Goal: Information Seeking & Learning: Learn about a topic

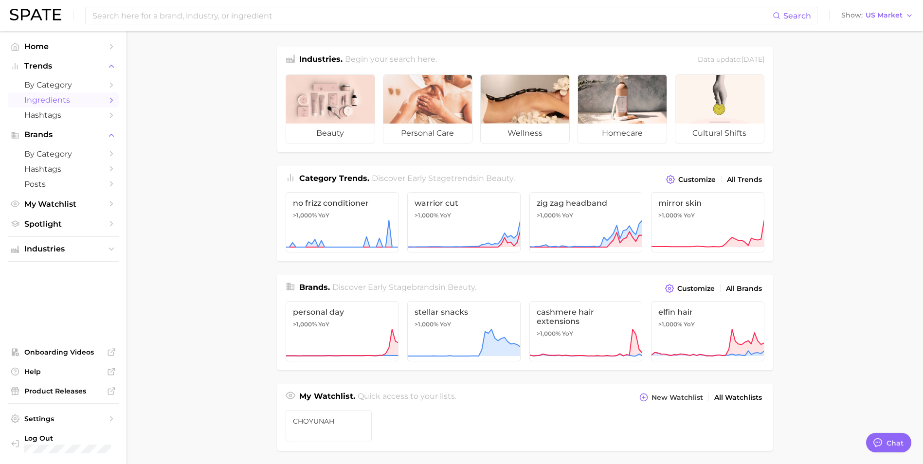
click at [58, 100] on span "Ingredients" at bounding box center [63, 99] width 78 height 9
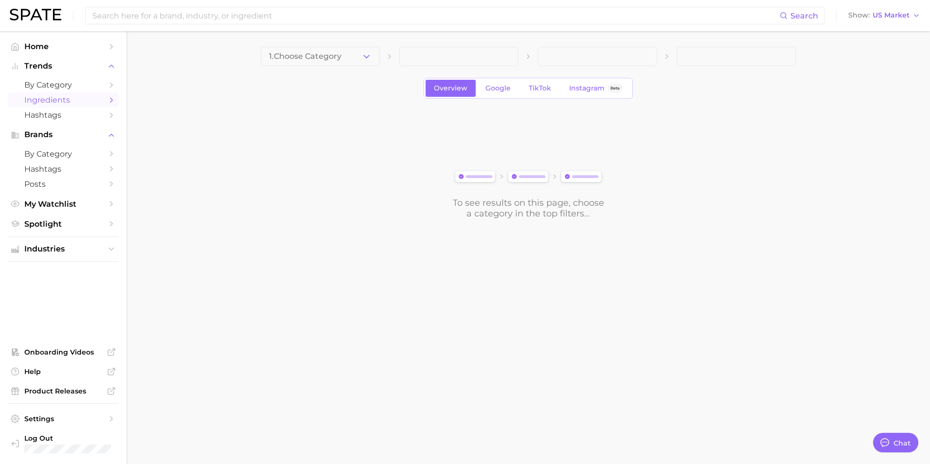
click at [112, 100] on polyline "Sidebar" at bounding box center [111, 100] width 2 height 4
click at [355, 57] on button "1. Choose Category" at bounding box center [320, 56] width 119 height 19
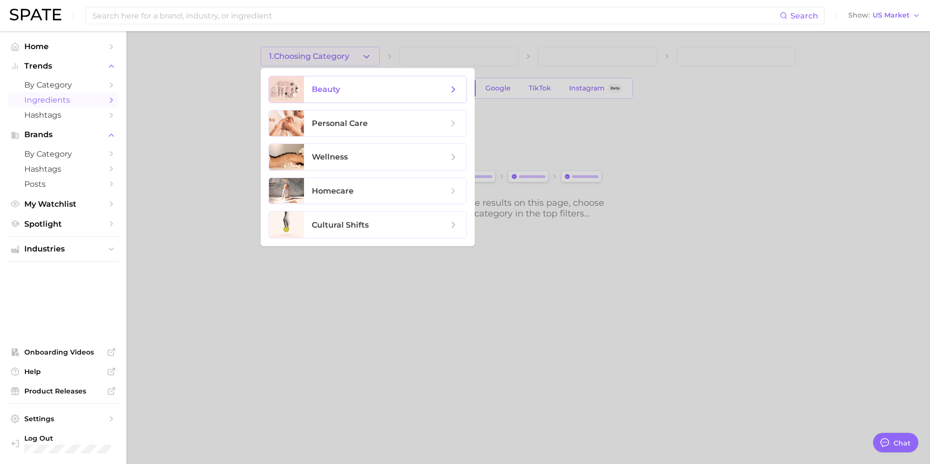
click at [347, 87] on span "beauty" at bounding box center [380, 89] width 136 height 11
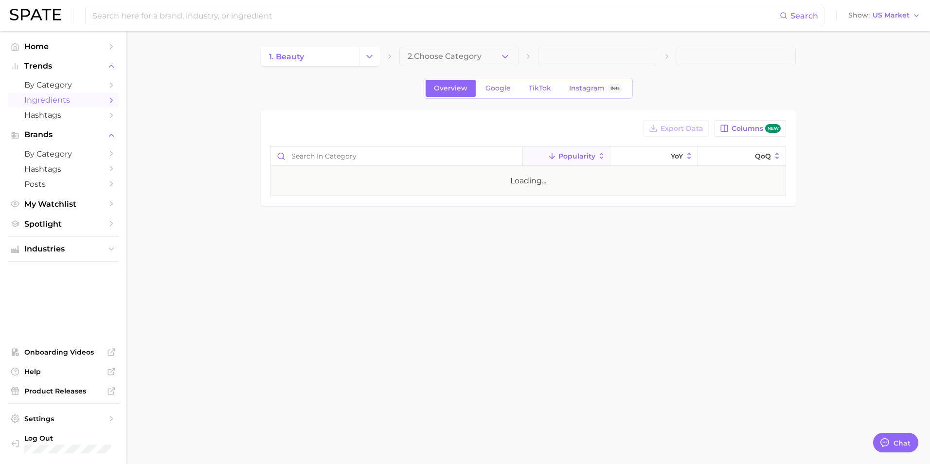
type textarea "x"
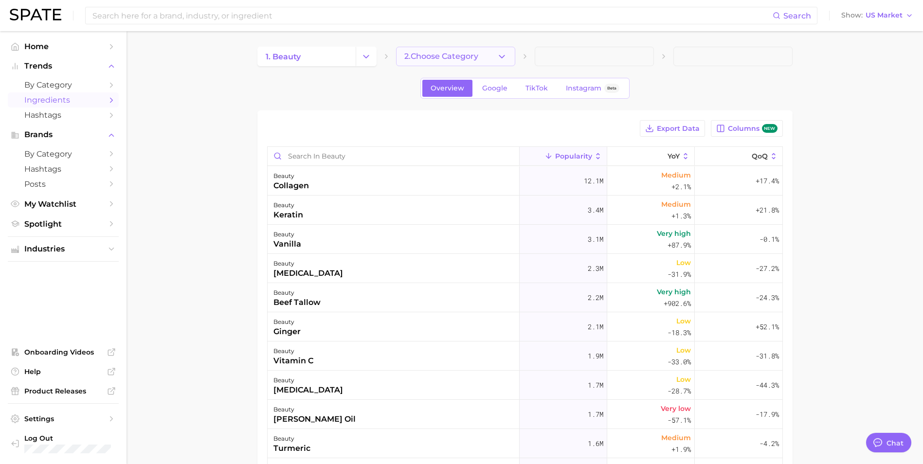
click at [456, 58] on span "2. Choose Category" at bounding box center [441, 56] width 74 height 9
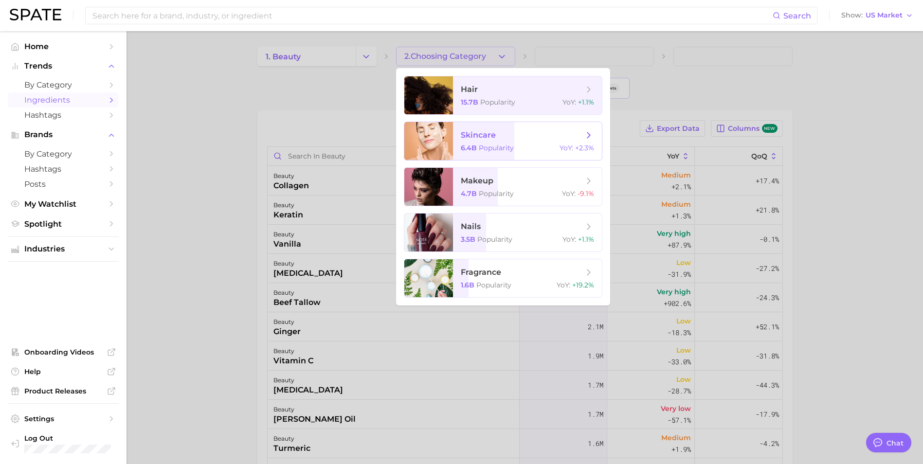
click at [485, 130] on span "skincare" at bounding box center [522, 135] width 123 height 11
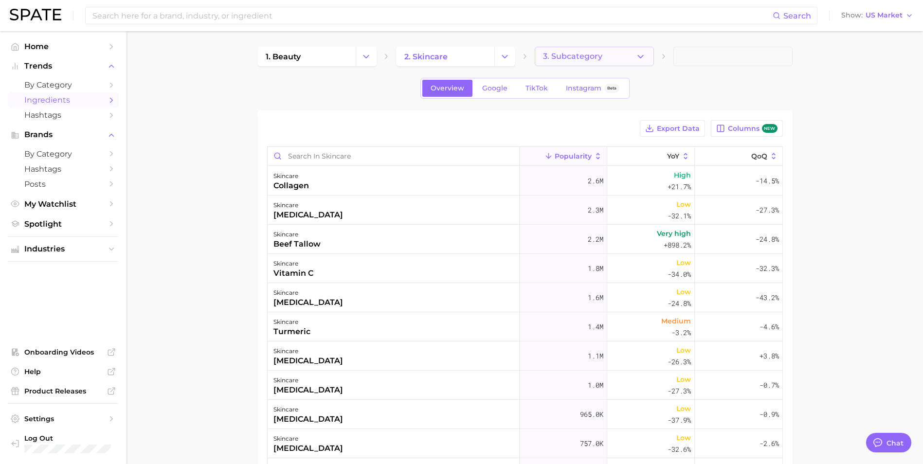
click at [602, 57] on button "3. Subcategory" at bounding box center [594, 56] width 119 height 19
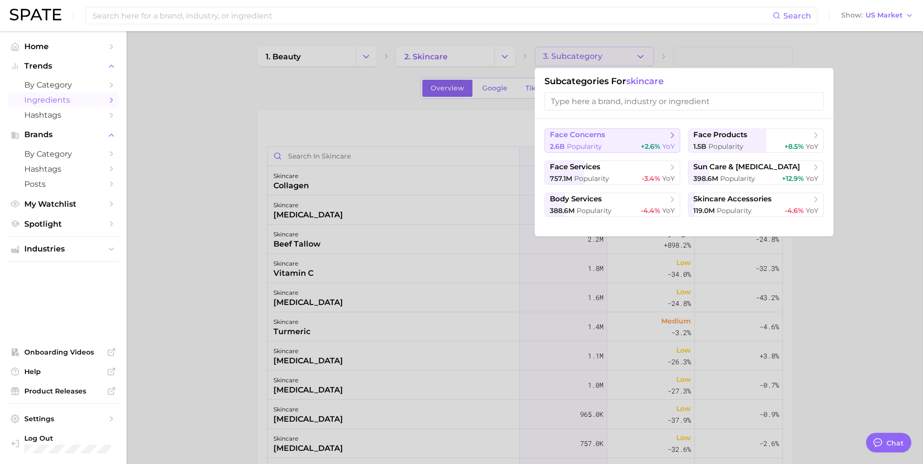
click at [644, 138] on span "face concerns" at bounding box center [609, 135] width 118 height 10
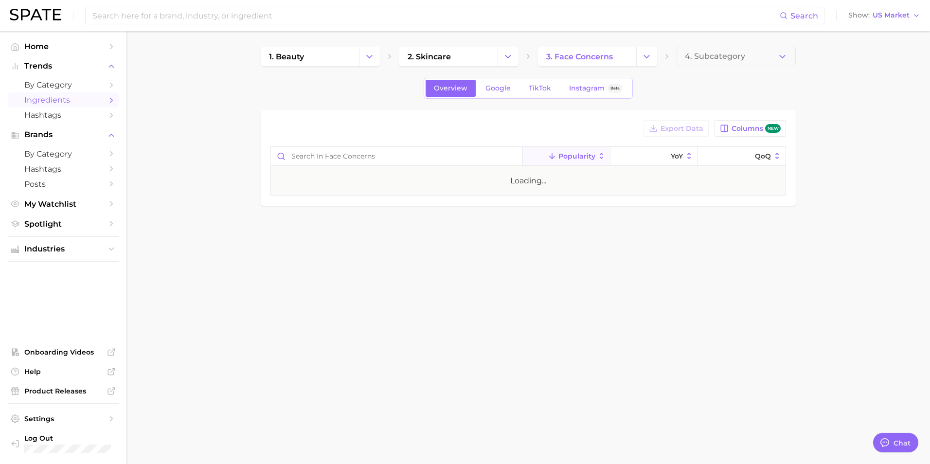
click at [716, 55] on span "4. Subcategory" at bounding box center [715, 56] width 60 height 9
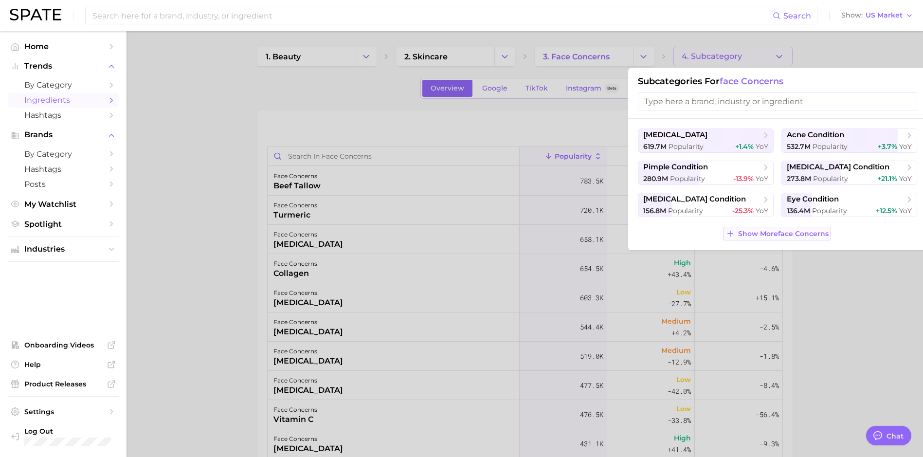
click at [778, 234] on span "Show More face concerns" at bounding box center [783, 234] width 90 height 8
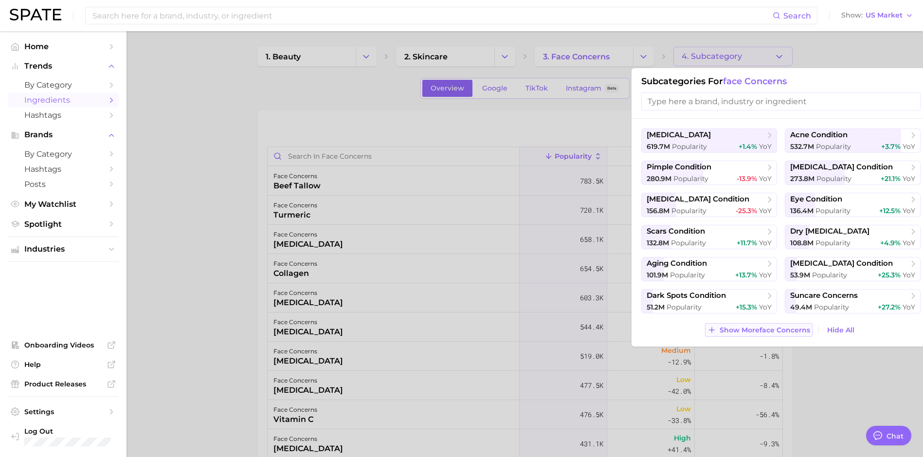
click at [773, 331] on span "Show More face concerns" at bounding box center [765, 330] width 90 height 8
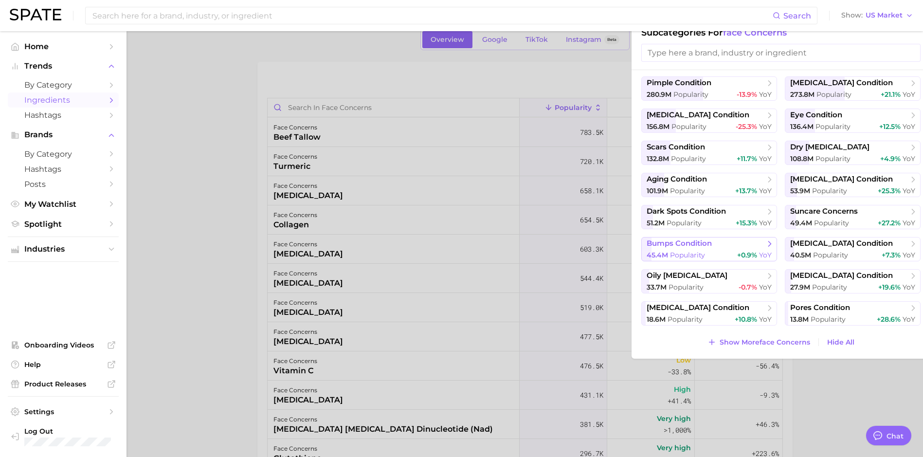
scroll to position [49, 0]
click at [767, 340] on span "Show More face concerns" at bounding box center [765, 342] width 90 height 8
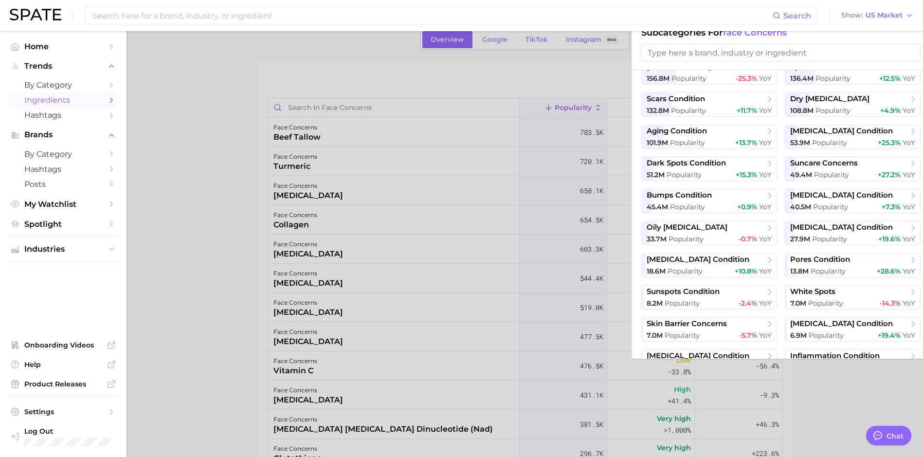
scroll to position [132, 0]
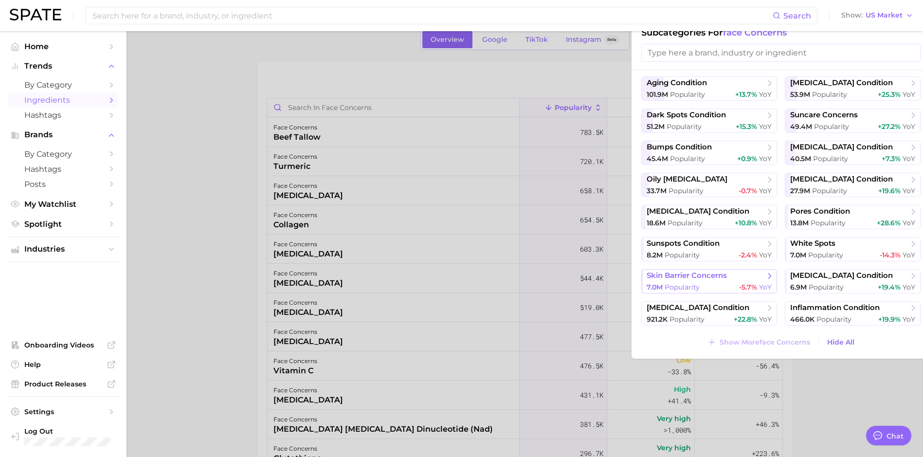
click at [703, 274] on span "skin barrier concerns" at bounding box center [687, 275] width 80 height 9
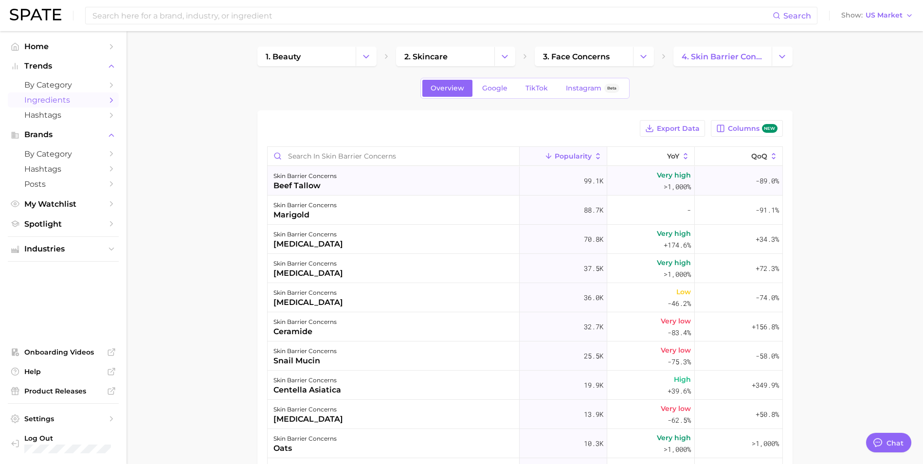
click at [293, 188] on div "beef tallow" at bounding box center [304, 186] width 63 height 12
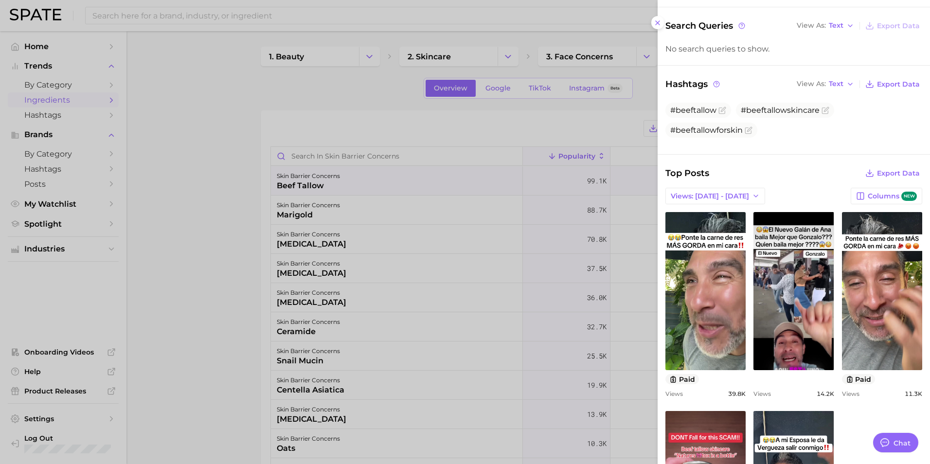
scroll to position [98, 0]
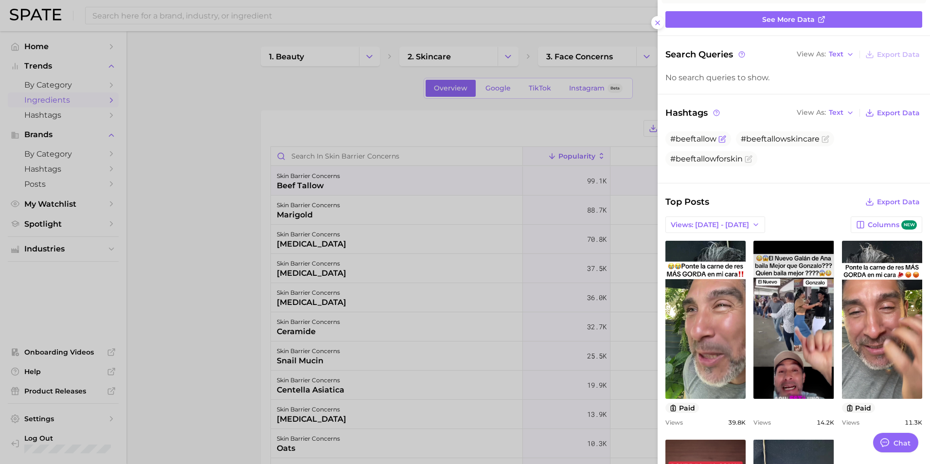
click at [720, 138] on icon "Flag as miscategorized or irrelevant" at bounding box center [723, 139] width 8 height 8
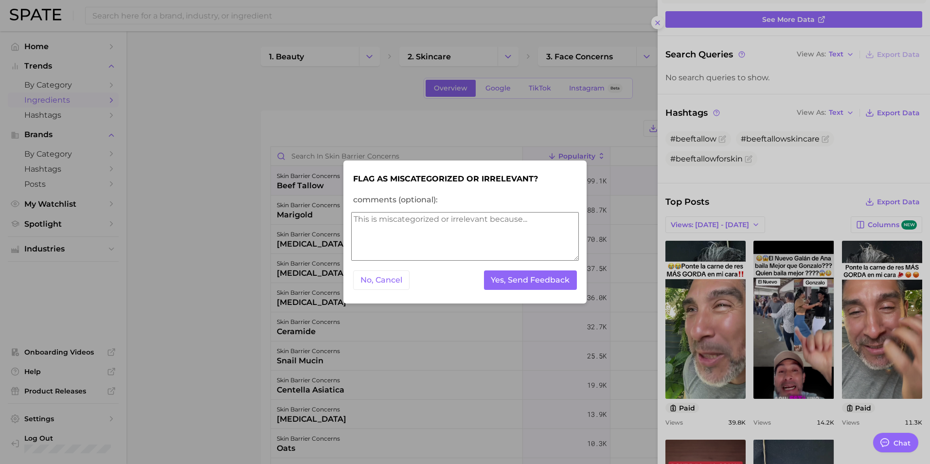
click at [830, 180] on div at bounding box center [465, 232] width 930 height 464
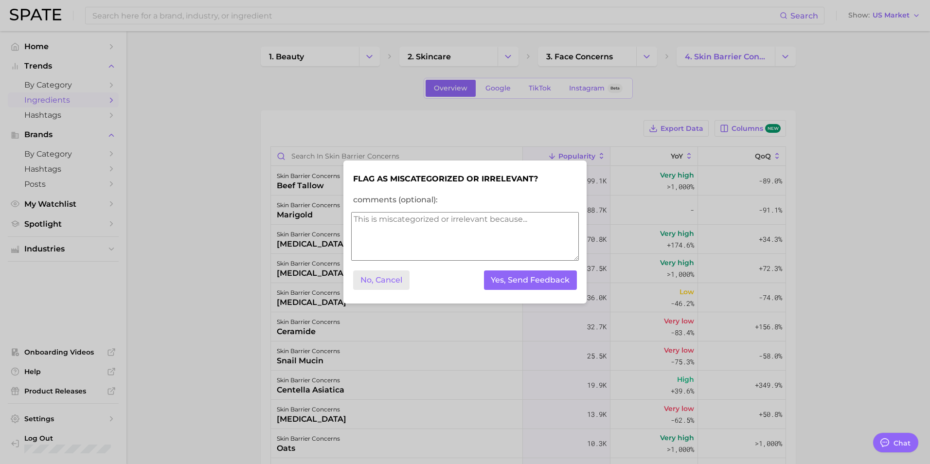
click at [382, 277] on button "No, Cancel" at bounding box center [381, 280] width 56 height 20
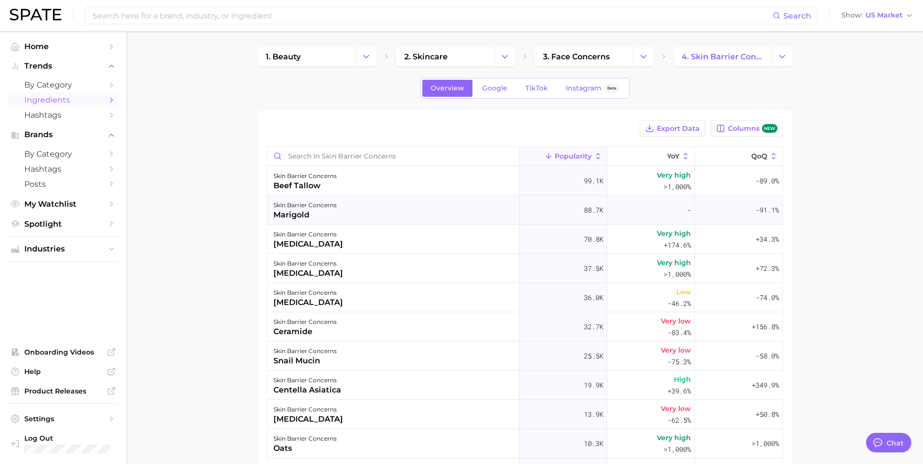
click at [300, 216] on div "marigold" at bounding box center [304, 215] width 63 height 12
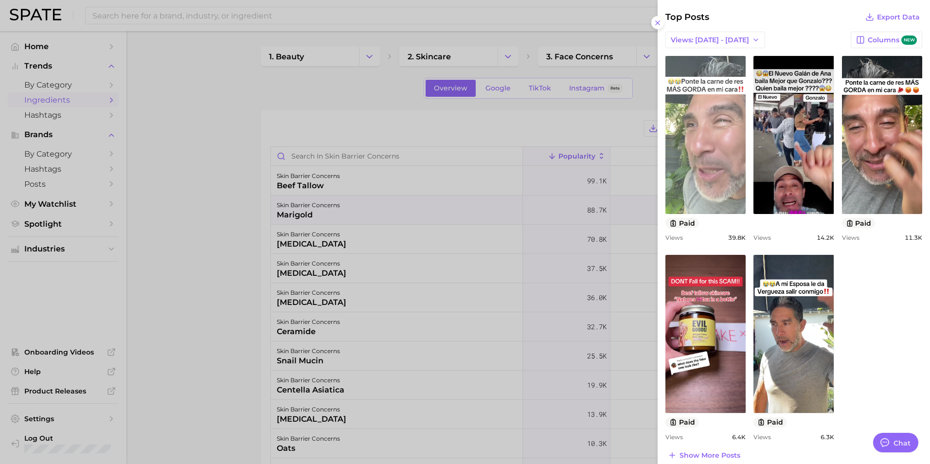
scroll to position [273, 0]
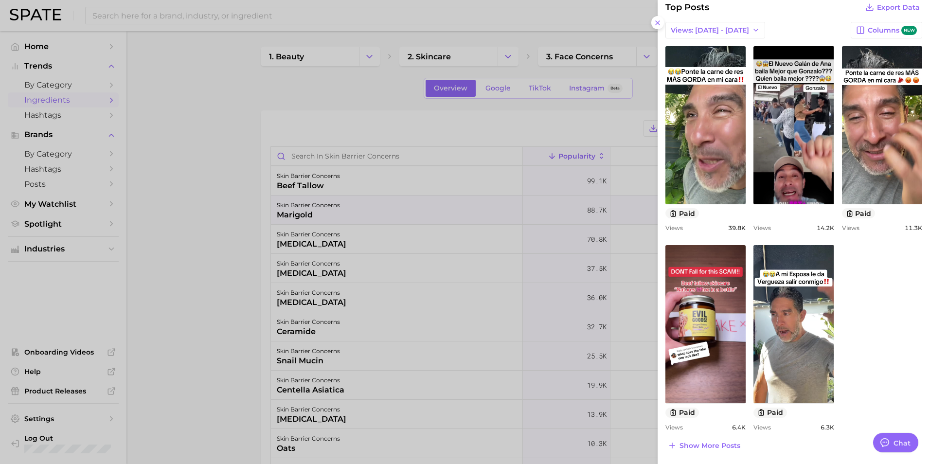
click at [298, 247] on div at bounding box center [465, 232] width 930 height 464
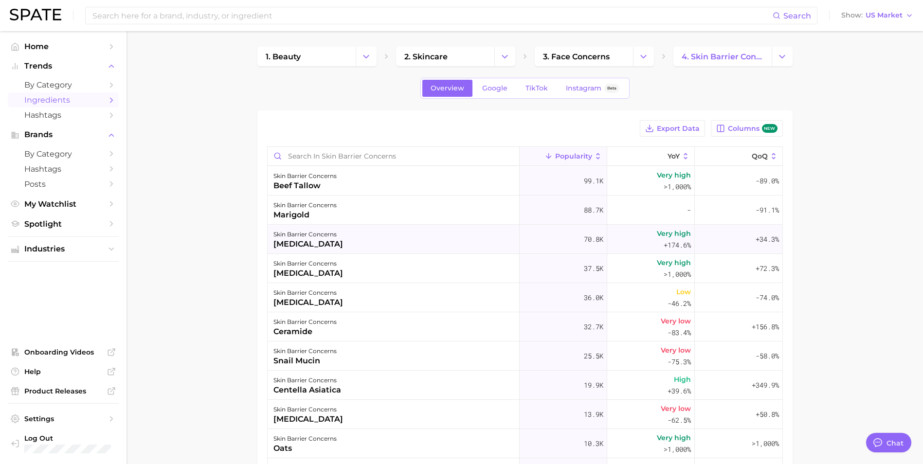
click at [294, 245] on div "[MEDICAL_DATA]" at bounding box center [308, 244] width 70 height 12
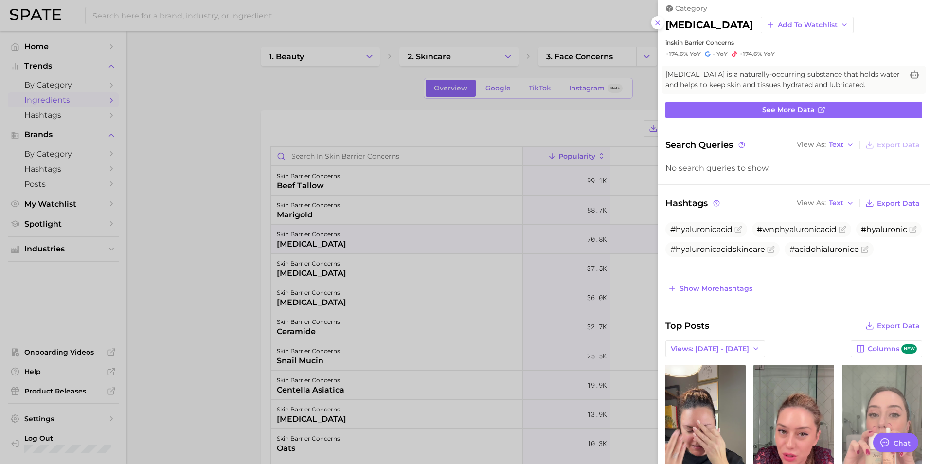
scroll to position [0, 0]
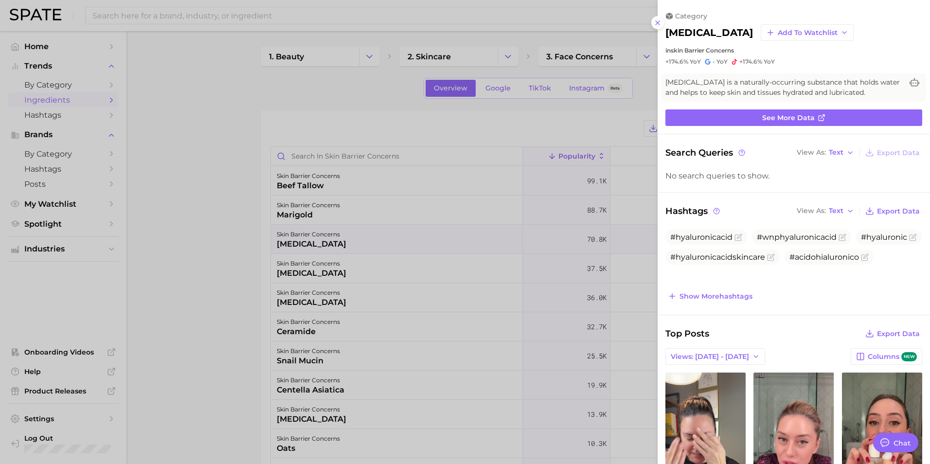
click at [304, 274] on div at bounding box center [465, 232] width 930 height 464
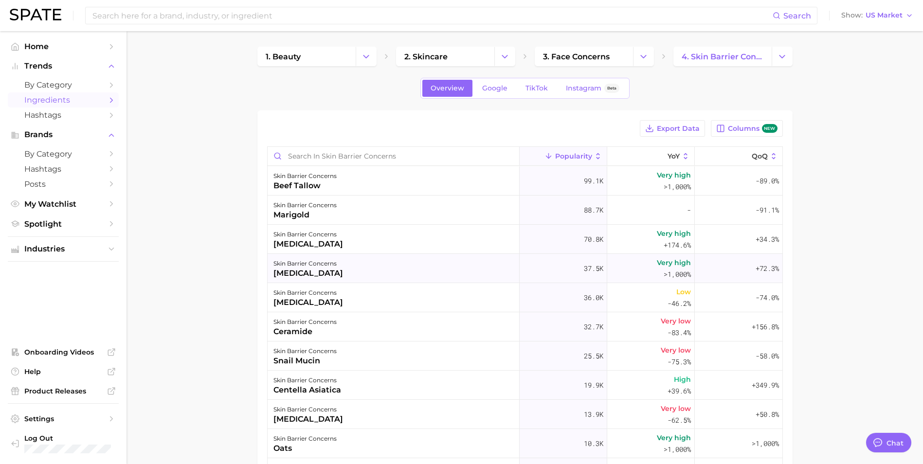
click at [302, 274] on div "[MEDICAL_DATA]" at bounding box center [308, 274] width 70 height 12
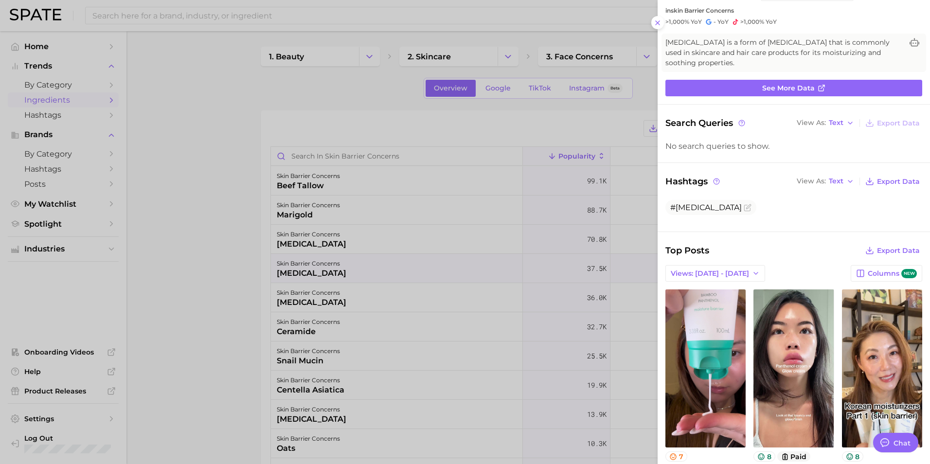
click at [500, 103] on div at bounding box center [465, 232] width 930 height 464
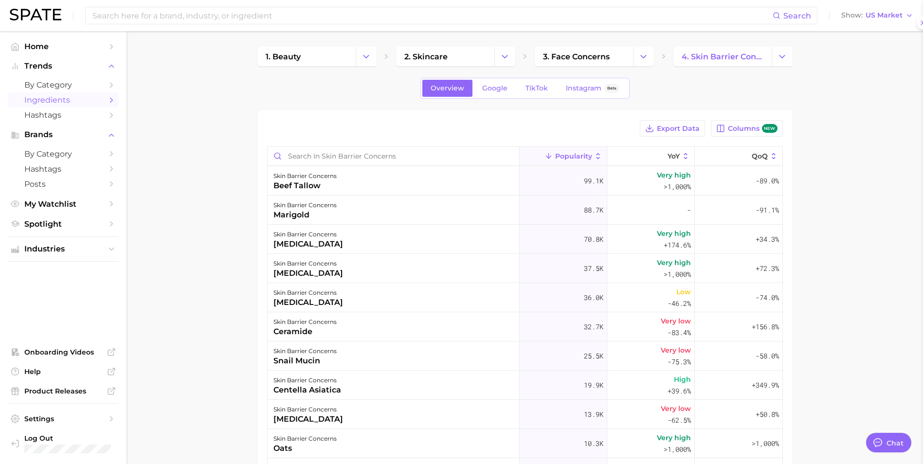
click at [494, 89] on span "Google" at bounding box center [494, 88] width 25 height 8
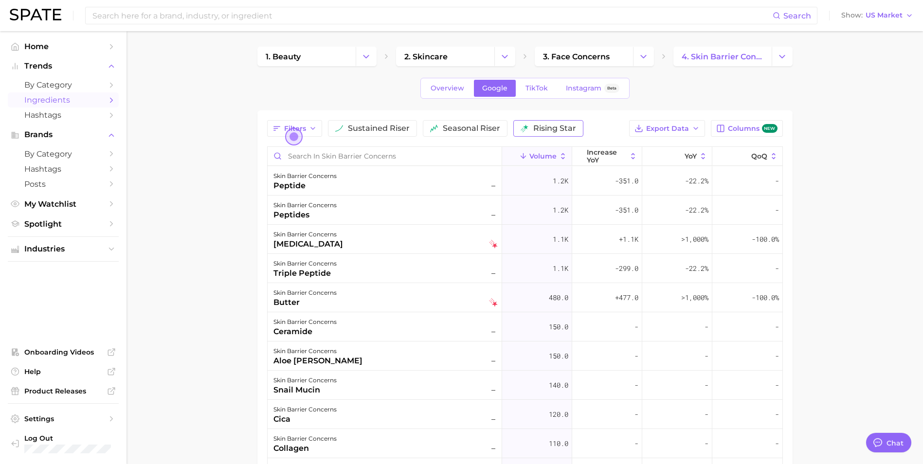
click at [548, 126] on span "rising star" at bounding box center [554, 129] width 43 height 8
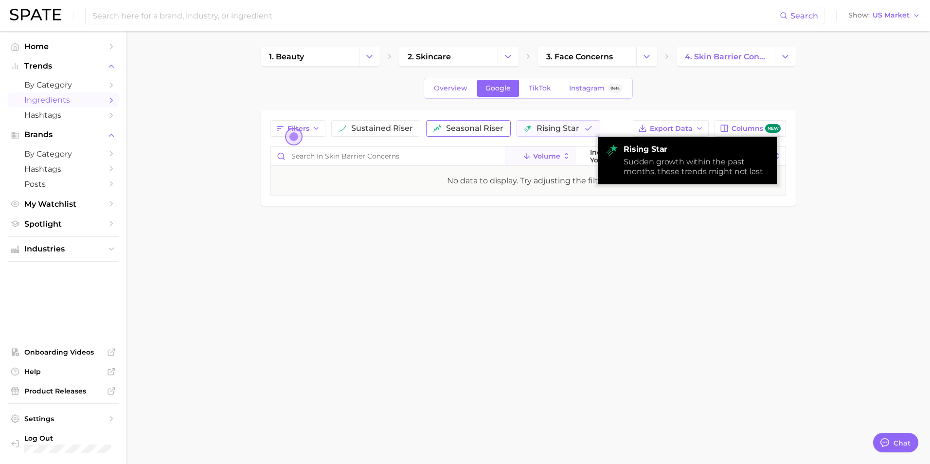
click at [461, 128] on span "seasonal riser" at bounding box center [474, 129] width 57 height 8
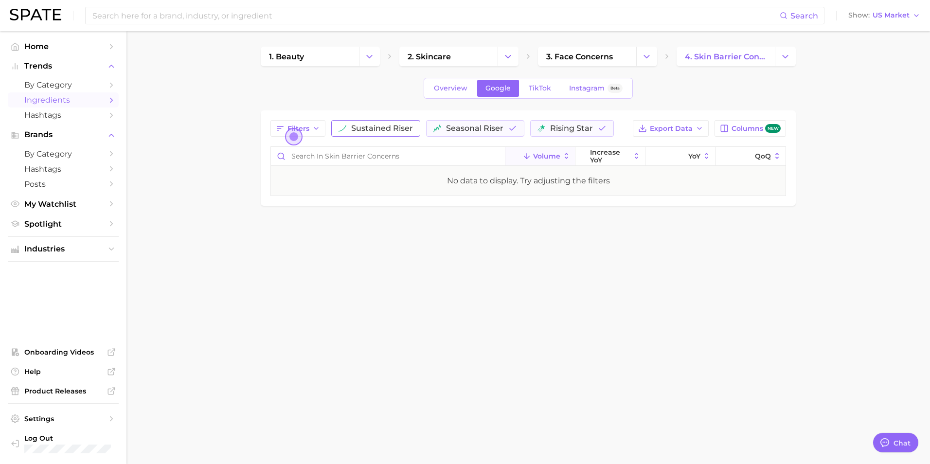
click at [393, 127] on span "sustained riser" at bounding box center [382, 129] width 62 height 8
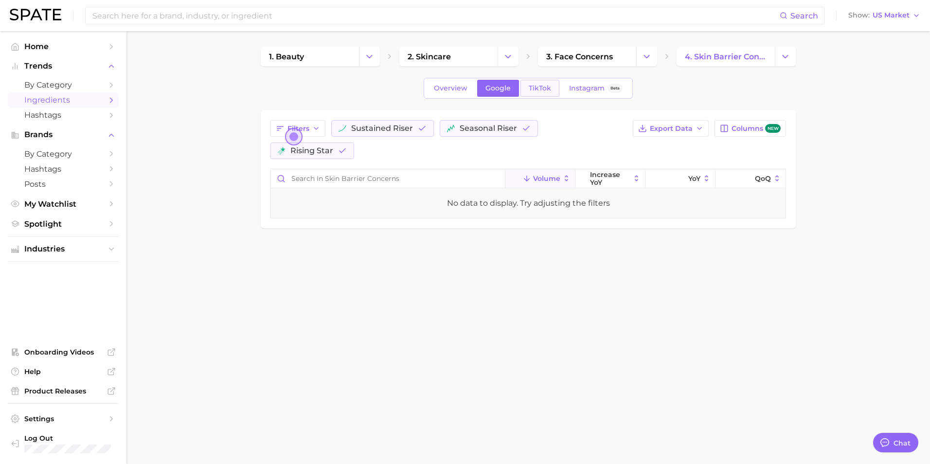
click at [546, 84] on span "TikTok" at bounding box center [540, 88] width 22 height 8
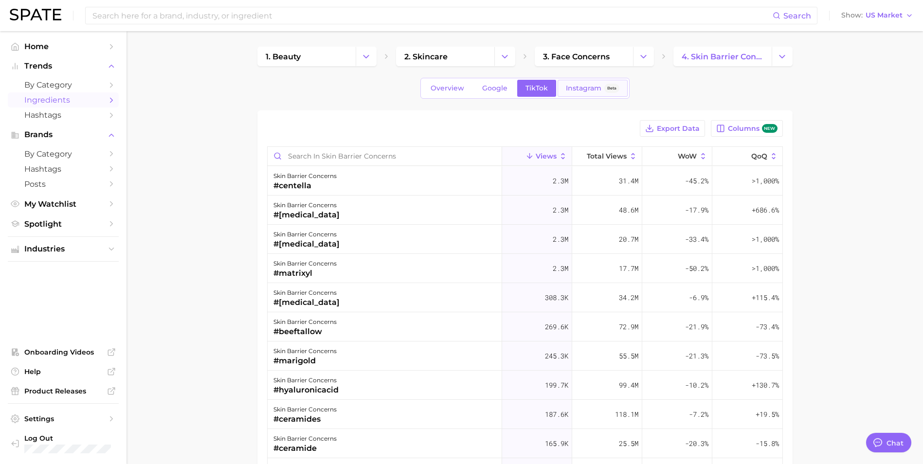
click at [587, 86] on span "Instagram" at bounding box center [584, 88] width 36 height 8
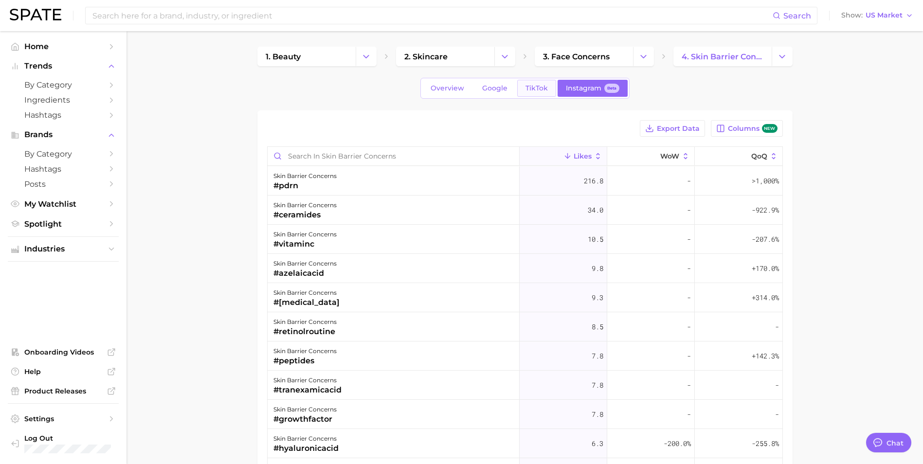
click at [537, 90] on span "TikTok" at bounding box center [536, 88] width 22 height 8
